Goal: Browse casually: Explore the website without a specific task or goal

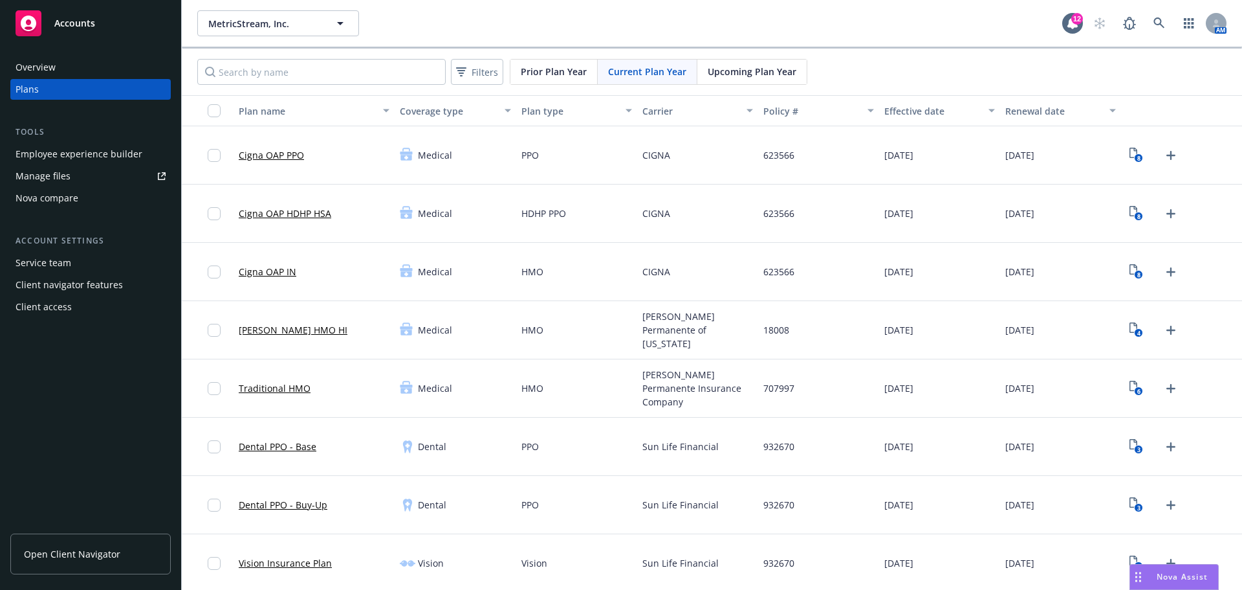
scroll to position [817, 0]
